Goal: Communication & Community: Answer question/provide support

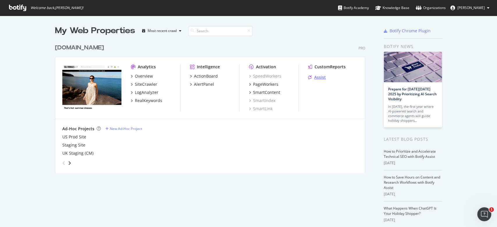
click at [308, 75] on div "Assist" at bounding box center [317, 78] width 18 height 6
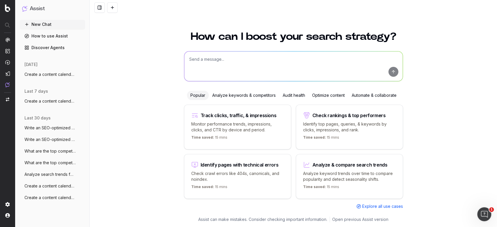
click at [65, 130] on span "Write an SEO-optimized article about on" at bounding box center [49, 128] width 51 height 6
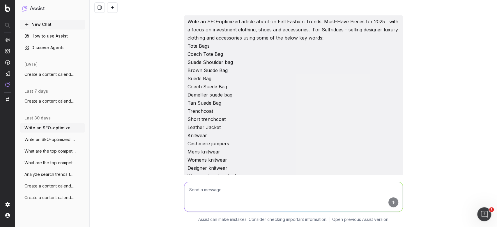
scroll to position [2596, 0]
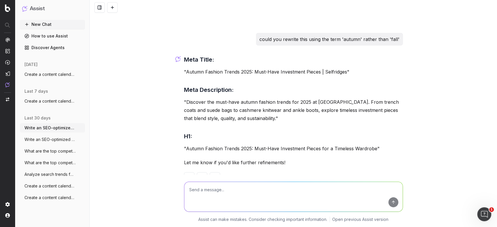
click at [59, 77] on span "Create a content calendar using trends &" at bounding box center [49, 75] width 51 height 6
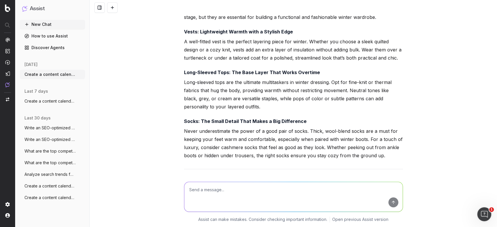
scroll to position [3194, 0]
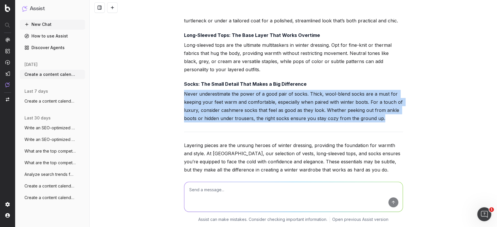
drag, startPoint x: 383, startPoint y: 98, endPoint x: 179, endPoint y: 71, distance: 205.9
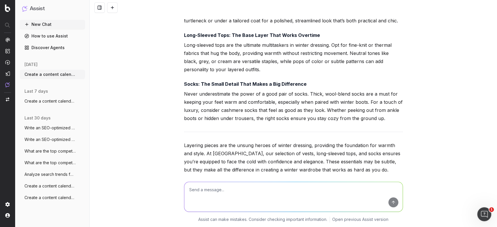
click at [212, 190] on textarea at bounding box center [293, 197] width 218 height 30
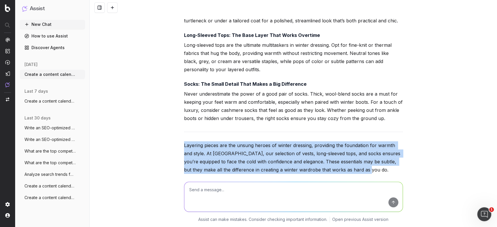
drag, startPoint x: 347, startPoint y: 142, endPoint x: 174, endPoint y: 123, distance: 174.1
click at [174, 123] on div "Create a content calendar using trends & top keywords for designer transeasonal…" at bounding box center [293, 113] width 407 height 227
copy p "Layering pieces are the unsung heroes of winter dressing, providing the foundat…"
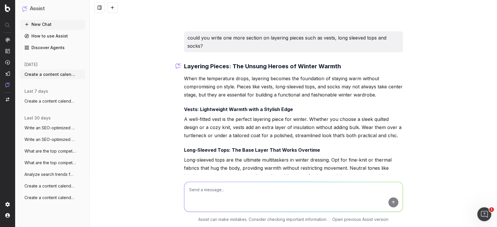
scroll to position [3075, 0]
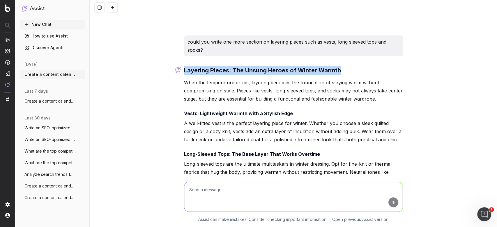
drag, startPoint x: 342, startPoint y: 45, endPoint x: 181, endPoint y: 43, distance: 160.8
copy strong "Layering Pieces: The Unsung Heroes of Winter Warmth"
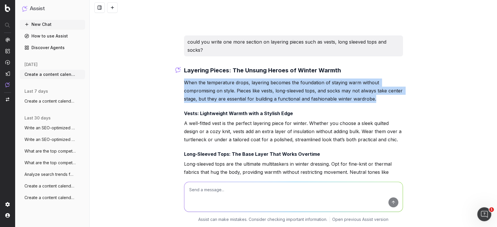
drag, startPoint x: 375, startPoint y: 74, endPoint x: 183, endPoint y: 61, distance: 192.4
click at [184, 79] on p "When the temperature drops, layering becomes the foundation of staying warm wit…" at bounding box center [293, 91] width 219 height 24
copy p "When the temperature drops, layering becomes the foundation of staying warm wit…"
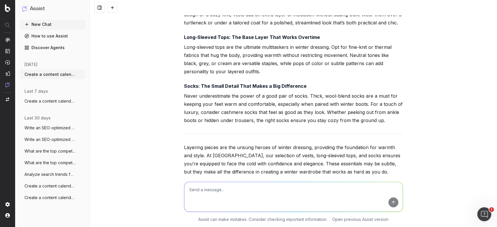
scroll to position [3194, 0]
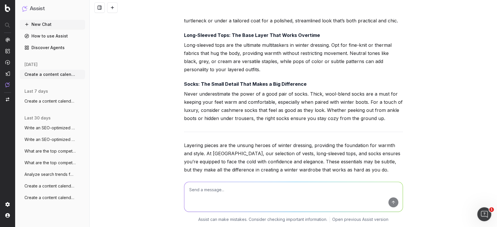
drag, startPoint x: 219, startPoint y: 114, endPoint x: 198, endPoint y: 188, distance: 76.1
click at [198, 188] on textarea at bounding box center [293, 197] width 218 height 30
type textarea "could you combine this into one paragraph?"
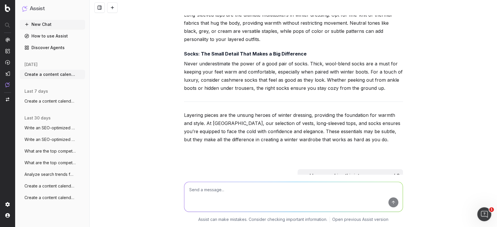
scroll to position [3315, 0]
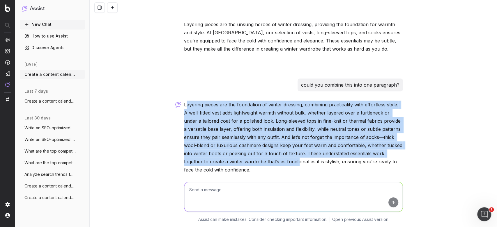
drag, startPoint x: 182, startPoint y: 81, endPoint x: 276, endPoint y: 139, distance: 110.1
click at [276, 139] on p "Layering pieces are the foundation of winter dressing, combining practicality w…" at bounding box center [293, 137] width 219 height 73
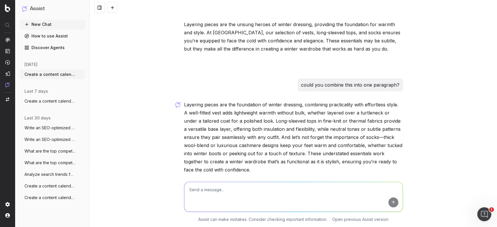
click at [184, 101] on p "Layering pieces are the foundation of winter dressing, combining practicality w…" at bounding box center [293, 137] width 219 height 73
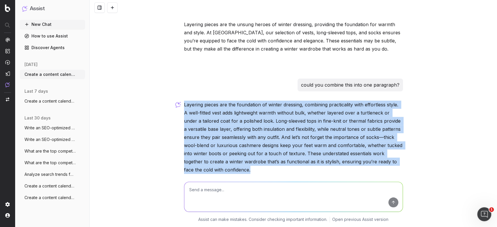
drag, startPoint x: 182, startPoint y: 80, endPoint x: 332, endPoint y: 144, distance: 163.1
click at [332, 144] on p "Layering pieces are the foundation of winter dressing, combining practicality w…" at bounding box center [293, 137] width 219 height 73
copy div "Layering pieces are the foundation of winter dressing, combining practicality w…"
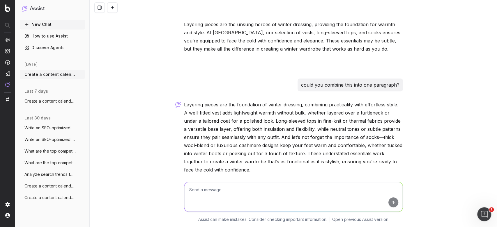
click at [199, 195] on textarea at bounding box center [293, 197] width 218 height 30
type textarea "could you provide a meta title, description and h1 for this article?"
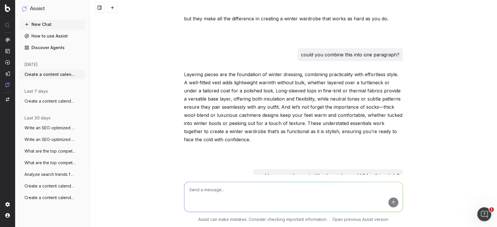
scroll to position [3553, 0]
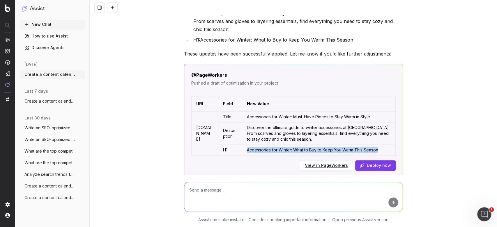
drag, startPoint x: 384, startPoint y: 124, endPoint x: 247, endPoint y: 125, distance: 137.2
click at [247, 145] on td "Accessories for Winter: What to Buy to Keep You Warm This Season" at bounding box center [318, 150] width 153 height 11
copy td "Accessories for Winter: What to Buy to Keep You Warm This Season"
click at [300, 122] on td "Discover the ultimate guide to winter accessories at [GEOGRAPHIC_DATA]. From sc…" at bounding box center [318, 133] width 153 height 22
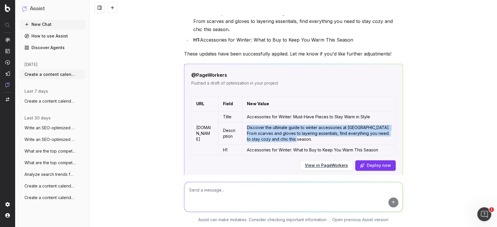
drag, startPoint x: 301, startPoint y: 112, endPoint x: 248, endPoint y: 104, distance: 54.0
click at [248, 122] on td "Discover the ultimate guide to winter accessories at [GEOGRAPHIC_DATA]. From sc…" at bounding box center [318, 133] width 153 height 22
copy td "Discover the ultimate guide to winter accessories at [GEOGRAPHIC_DATA]. From sc…"
